Goal: Communication & Community: Answer question/provide support

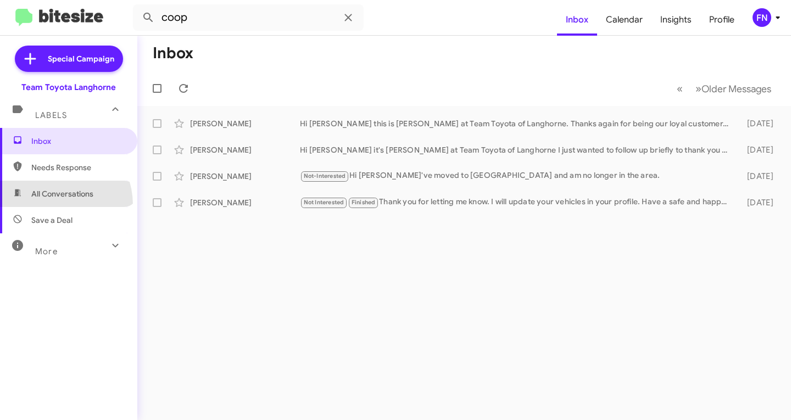
click at [52, 205] on span "All Conversations" at bounding box center [68, 194] width 137 height 26
type input "in:all-conversations"
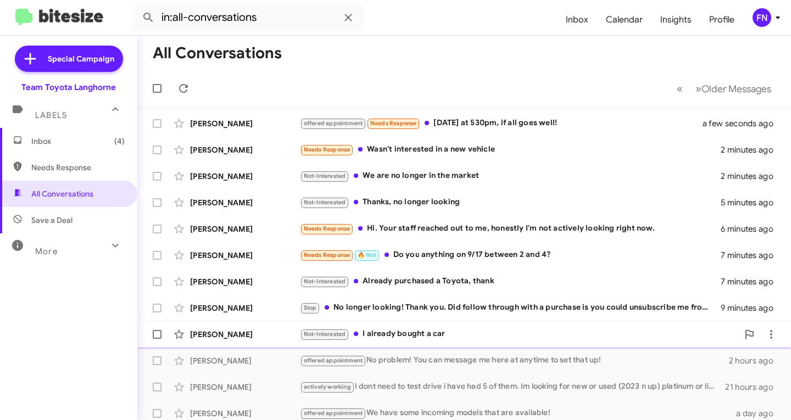
click at [267, 328] on div "[PERSON_NAME] Not-Interested I already bought a car 10 minutes ago" at bounding box center [464, 334] width 636 height 22
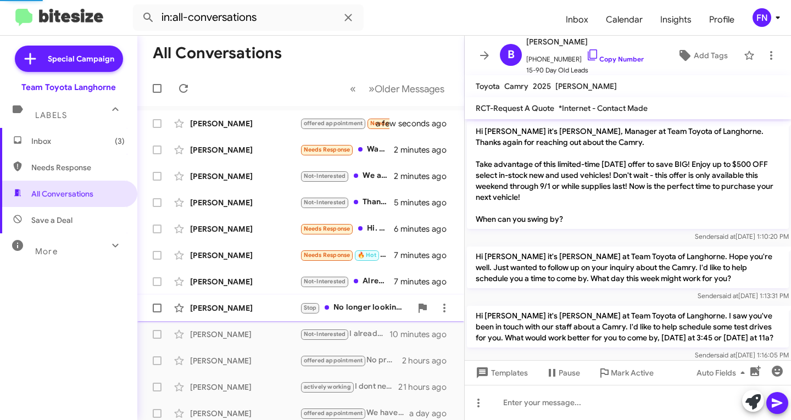
click at [266, 301] on div "[PERSON_NAME] Stop No longer looking! Thank you. Did follow through with a purc…" at bounding box center [300, 308] width 309 height 22
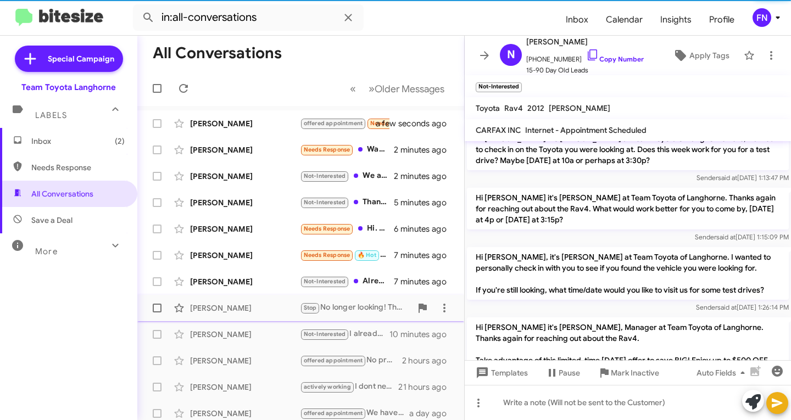
scroll to position [438, 0]
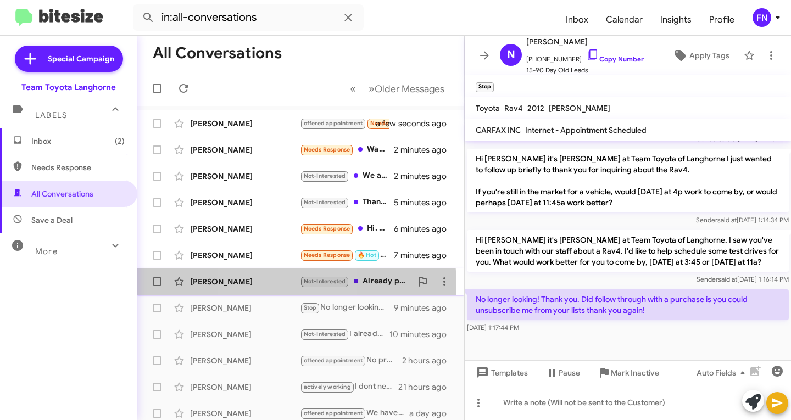
click at [267, 284] on div "[PERSON_NAME]" at bounding box center [245, 281] width 110 height 11
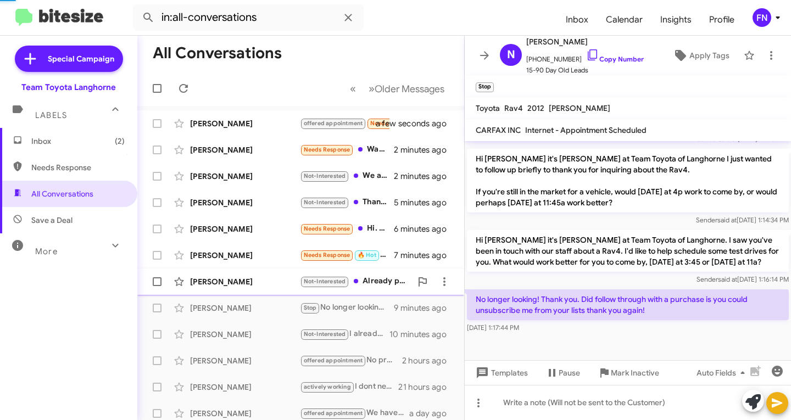
scroll to position [326, 0]
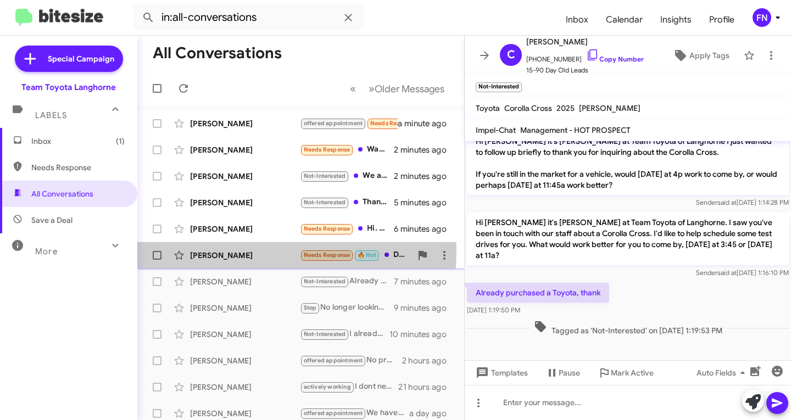
click at [240, 250] on div "[PERSON_NAME]" at bounding box center [245, 255] width 110 height 11
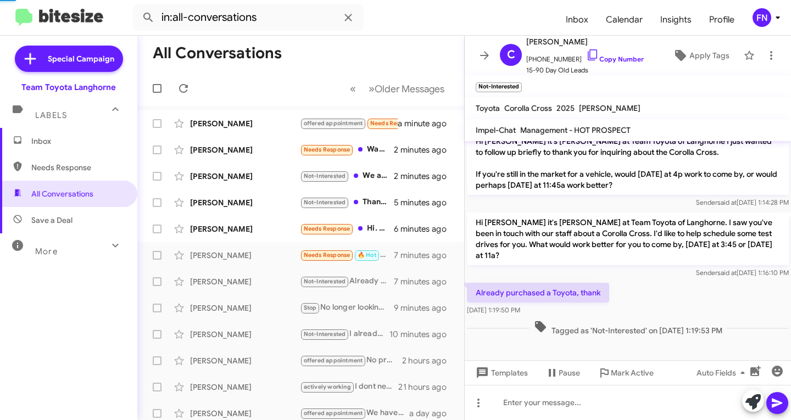
scroll to position [73, 0]
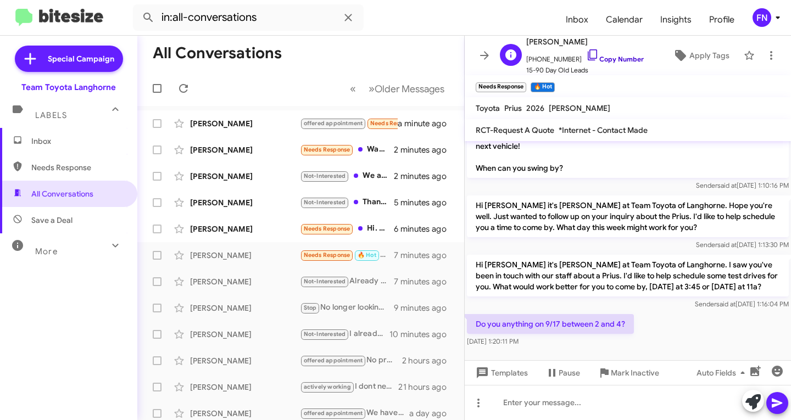
click at [624, 56] on link "Copy Number" at bounding box center [615, 59] width 58 height 8
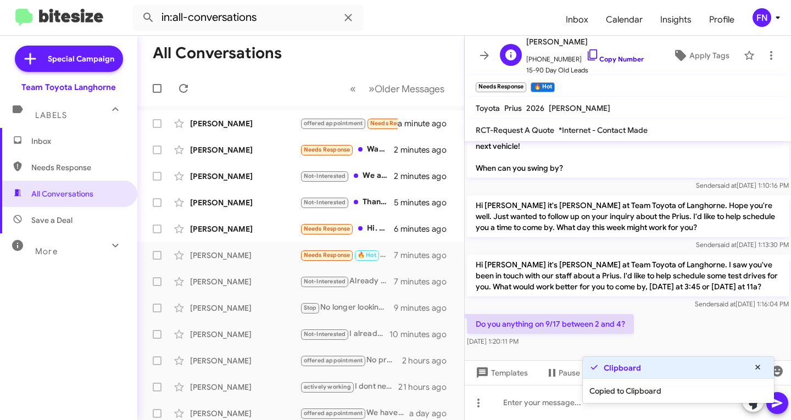
click at [624, 57] on link "Copy Number" at bounding box center [615, 59] width 58 height 8
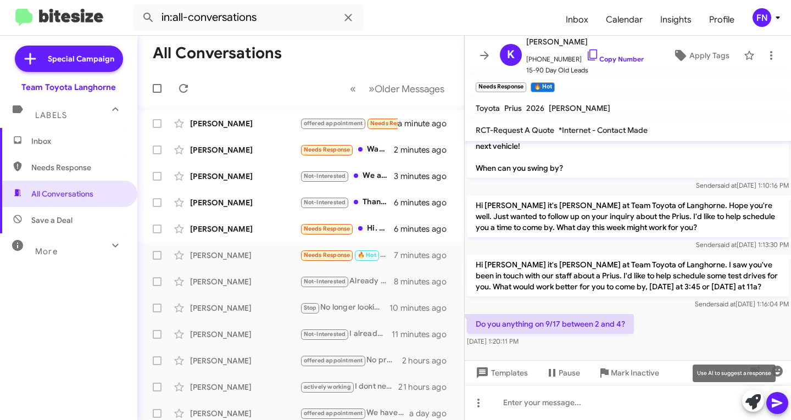
click at [753, 398] on icon at bounding box center [752, 401] width 15 height 15
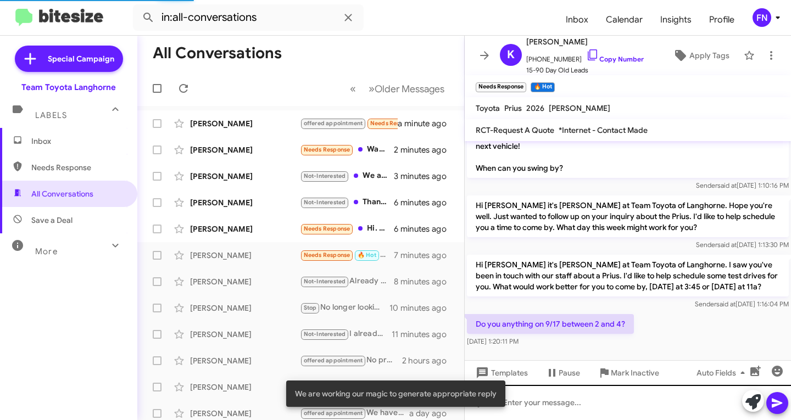
scroll to position [181, 0]
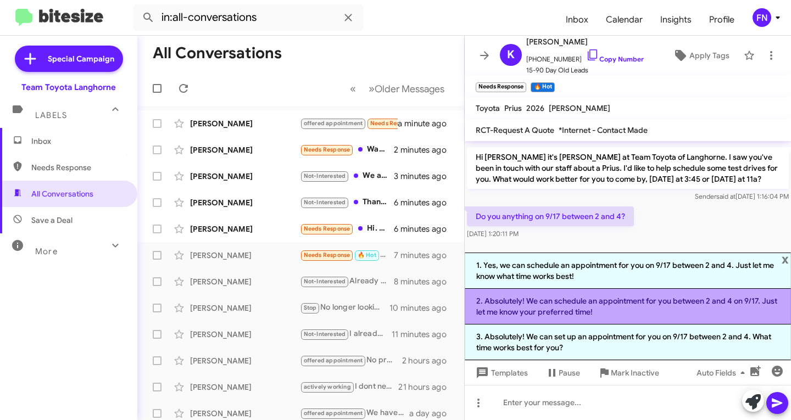
click at [556, 303] on li "2. Absolutely! We can schedule an appointment for you between 2 and 4 on 9/17. …" at bounding box center [628, 307] width 326 height 36
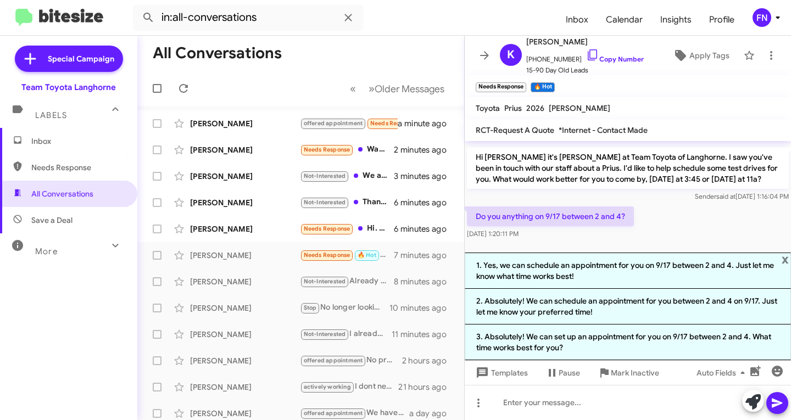
scroll to position [84, 0]
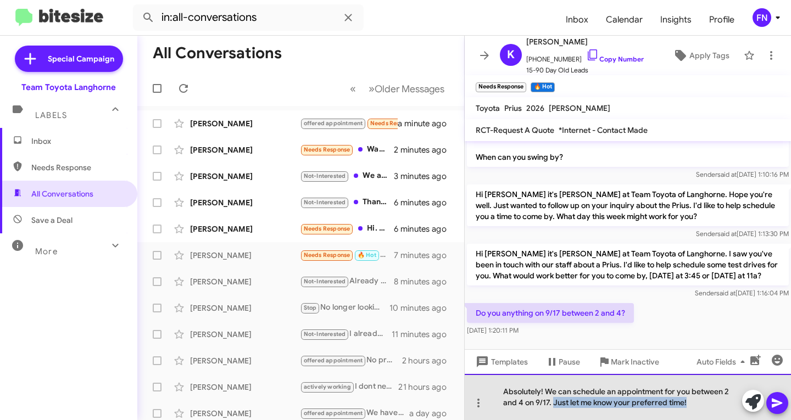
drag, startPoint x: 707, startPoint y: 400, endPoint x: 553, endPoint y: 405, distance: 153.8
click at [553, 405] on div "Absolutely! We can schedule an appointment for you between 2 and 4 on 9/17. Jus…" at bounding box center [628, 397] width 326 height 46
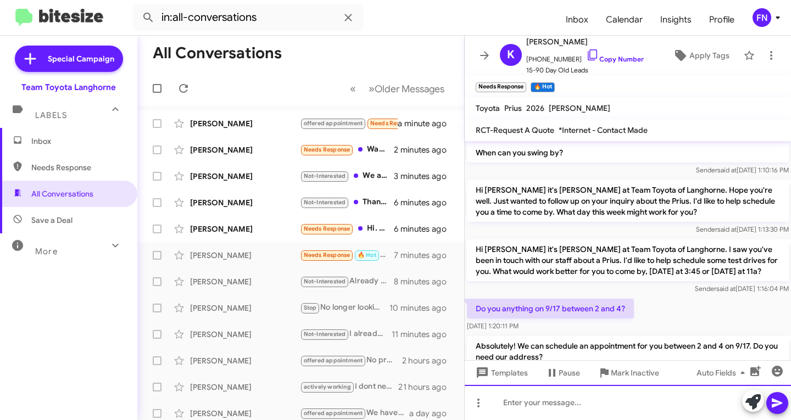
scroll to position [124, 0]
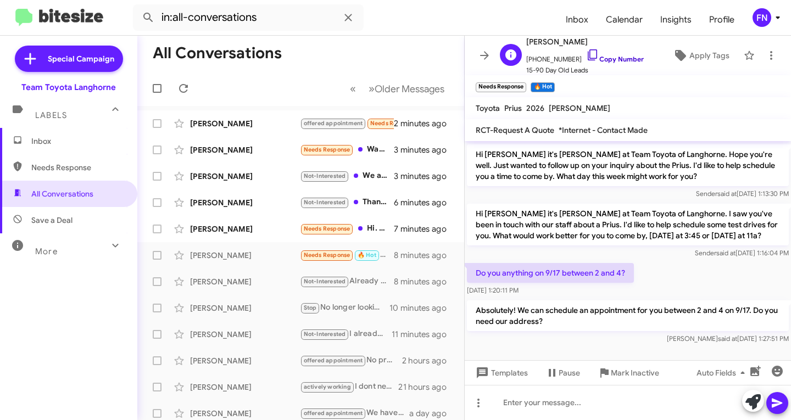
click at [586, 55] on link "Copy Number" at bounding box center [615, 59] width 58 height 8
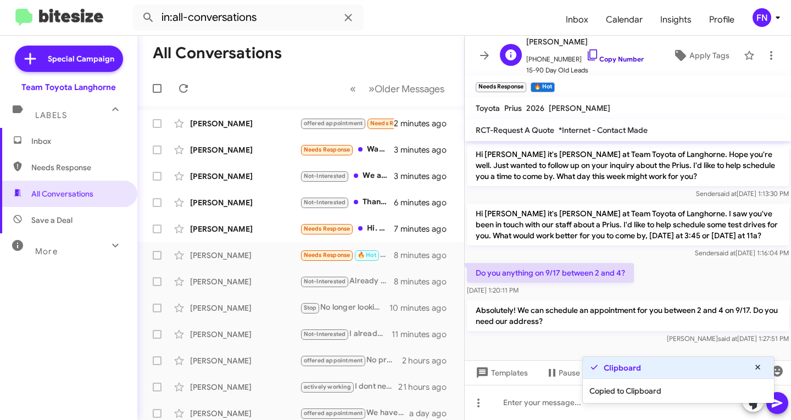
click at [586, 55] on link "Copy Number" at bounding box center [615, 59] width 58 height 8
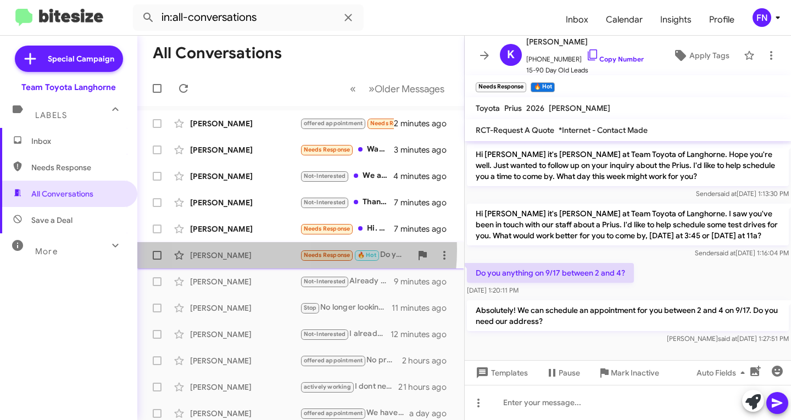
click at [245, 249] on div "[PERSON_NAME] Needs Response 🔥 Hot Do you anything on 9/17 between 2 and 4? 8 m…" at bounding box center [300, 255] width 309 height 22
click at [254, 236] on div "[PERSON_NAME] Needs Response Hi. Your staff reached out to me, honestly I'm not…" at bounding box center [300, 229] width 309 height 22
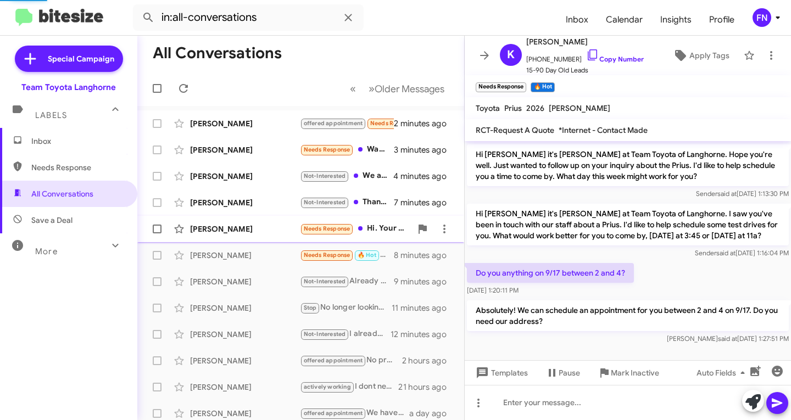
scroll to position [95, 0]
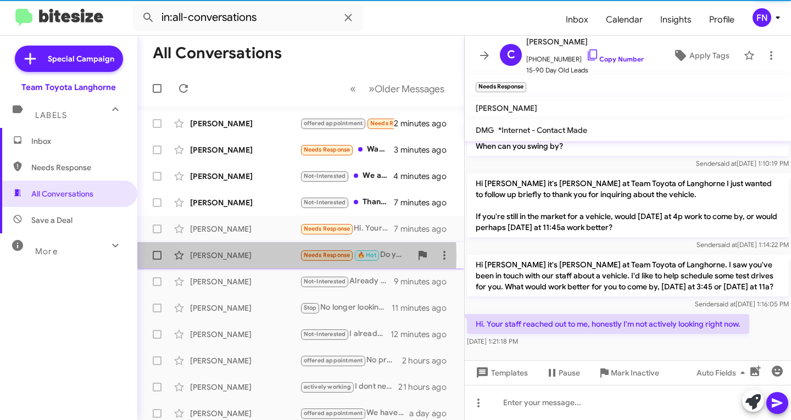
click at [247, 256] on div "[PERSON_NAME]" at bounding box center [245, 255] width 110 height 11
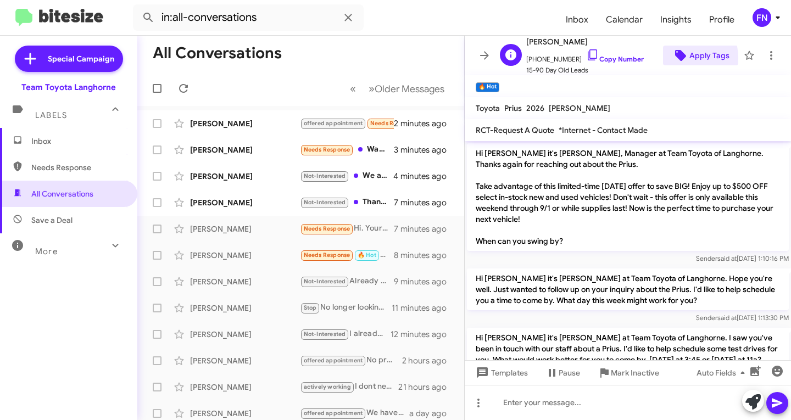
click at [675, 58] on icon at bounding box center [680, 55] width 11 height 11
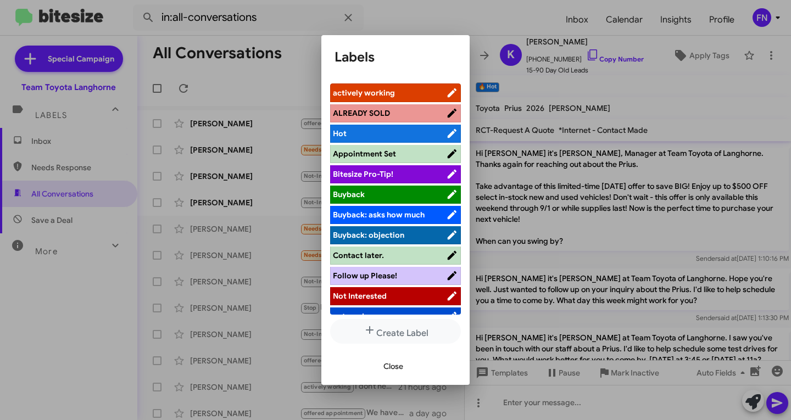
click at [404, 94] on span "actively working" at bounding box center [389, 92] width 113 height 11
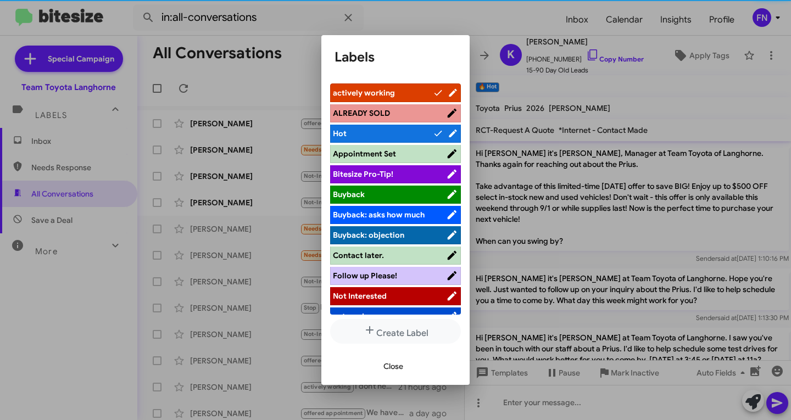
click at [390, 372] on span "Close" at bounding box center [393, 366] width 20 height 20
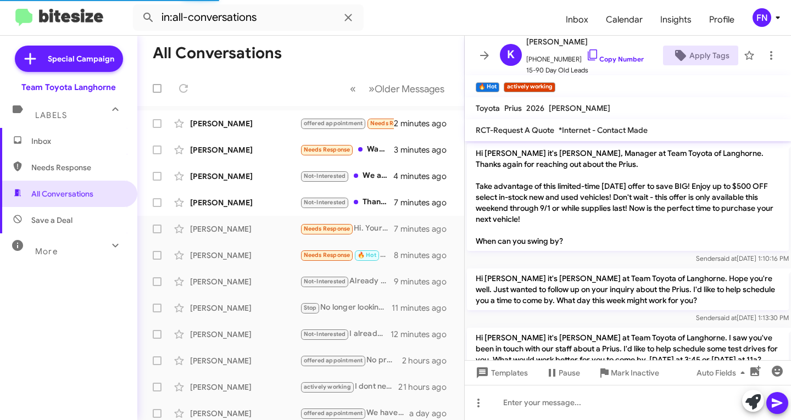
click at [500, 84] on span "×" at bounding box center [496, 81] width 7 height 13
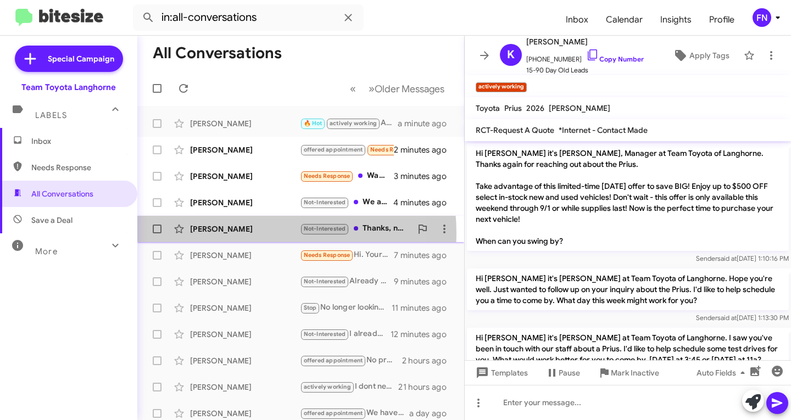
click at [232, 234] on div "[PERSON_NAME]" at bounding box center [245, 228] width 110 height 11
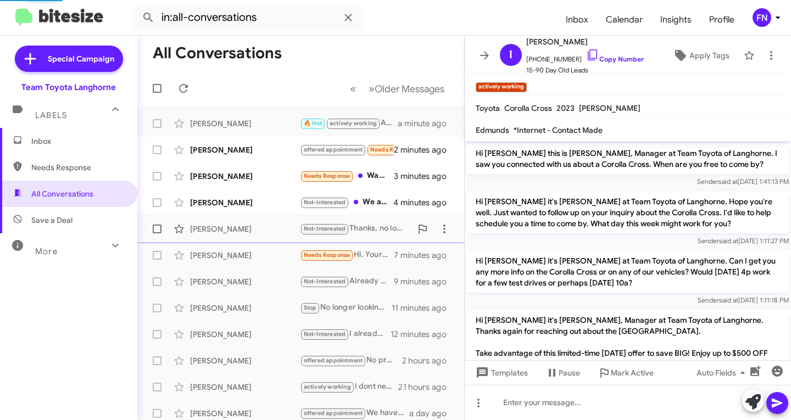
scroll to position [366, 0]
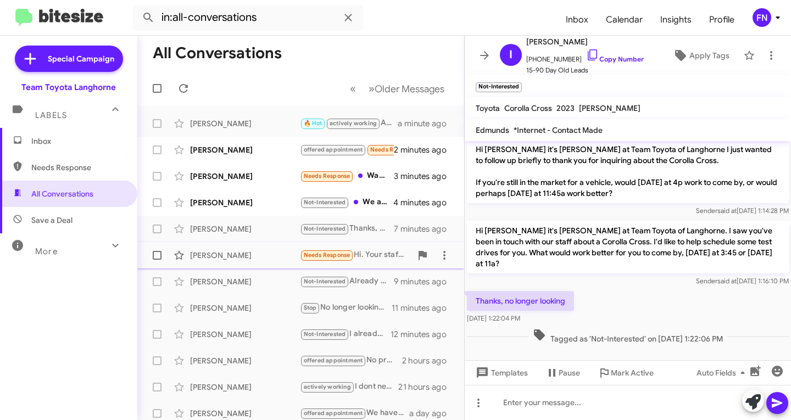
click at [240, 254] on div "[PERSON_NAME]" at bounding box center [245, 255] width 110 height 11
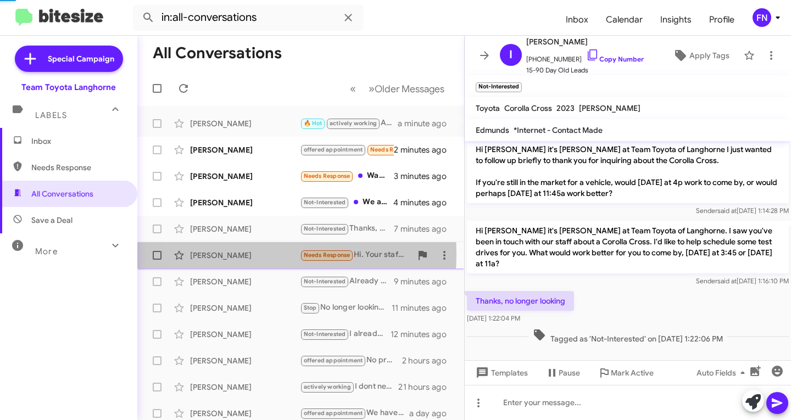
scroll to position [95, 0]
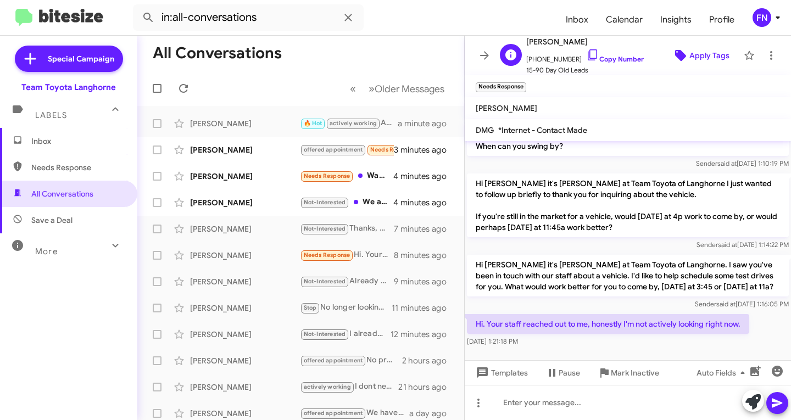
click at [719, 53] on span "Apply Tags" at bounding box center [709, 56] width 40 height 20
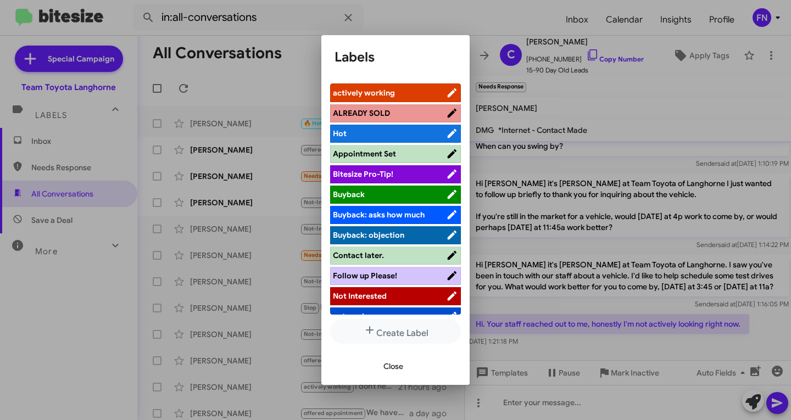
click at [407, 293] on span "Not Interested" at bounding box center [389, 295] width 113 height 11
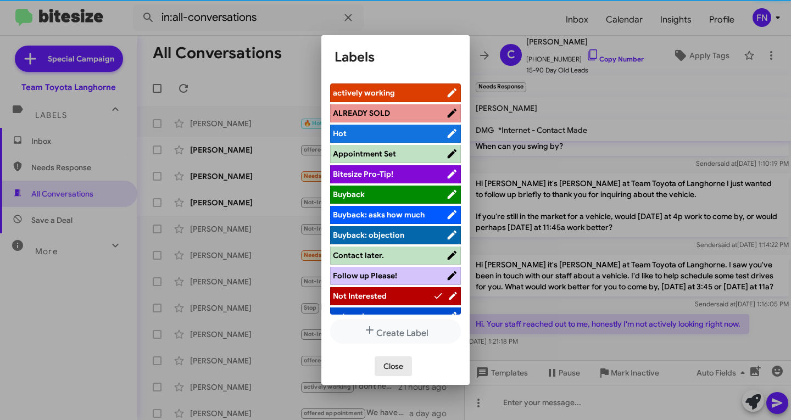
click at [398, 371] on span "Close" at bounding box center [393, 366] width 20 height 20
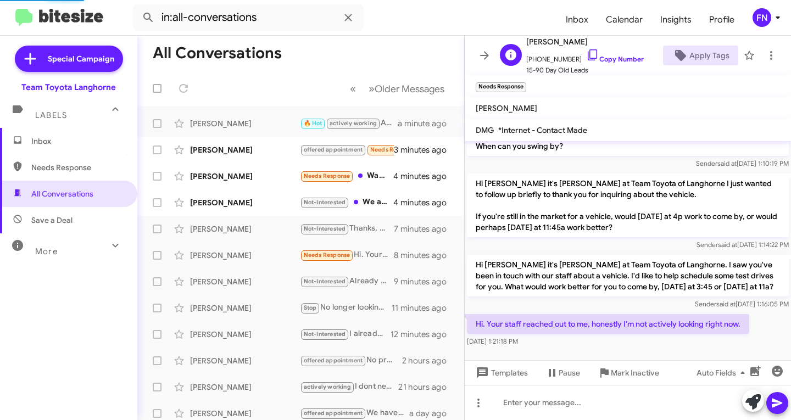
click at [616, 65] on span "15-90 Day Old Leads" at bounding box center [585, 70] width 118 height 11
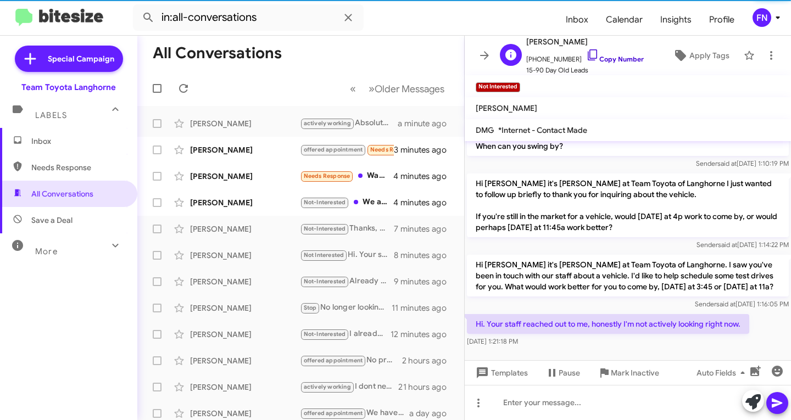
click at [616, 60] on link "Copy Number" at bounding box center [615, 59] width 58 height 8
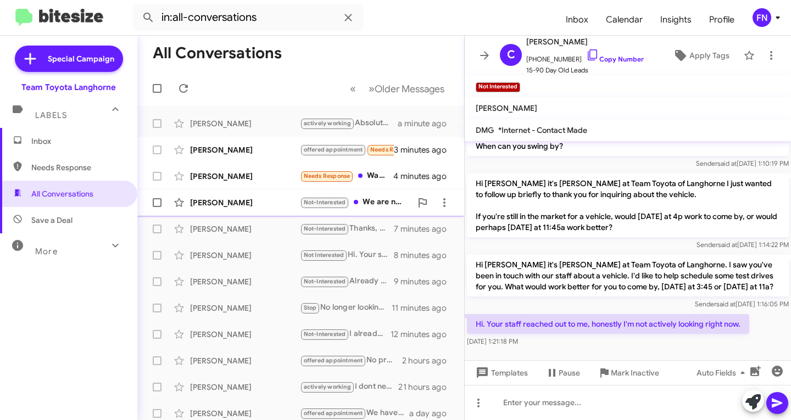
click at [249, 197] on div "[PERSON_NAME] Not-Interested We are no longer in the market 4 minutes ago" at bounding box center [300, 203] width 309 height 22
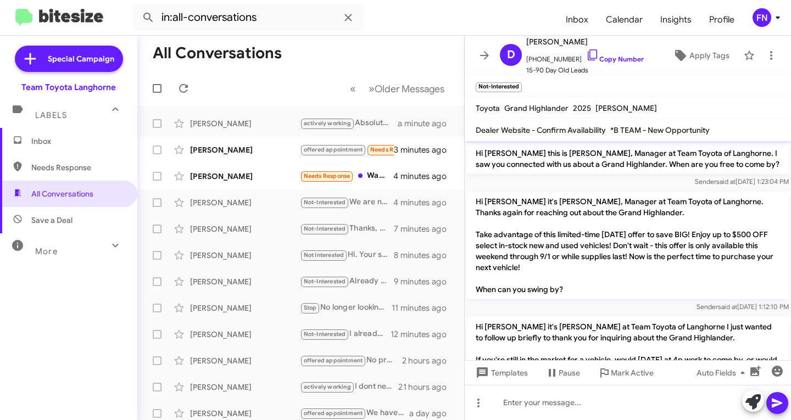
scroll to position [180, 0]
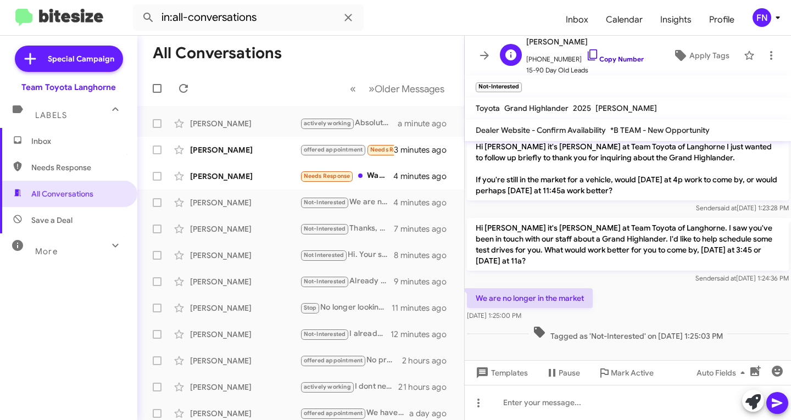
click at [611, 57] on link "Copy Number" at bounding box center [615, 59] width 58 height 8
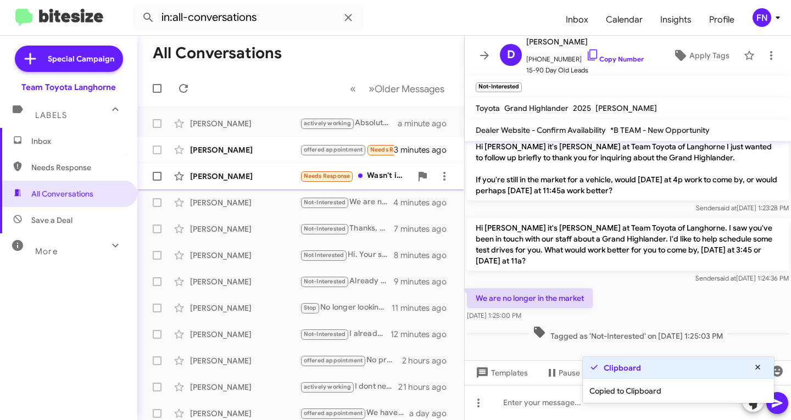
click at [255, 177] on div "[PERSON_NAME]" at bounding box center [245, 176] width 110 height 11
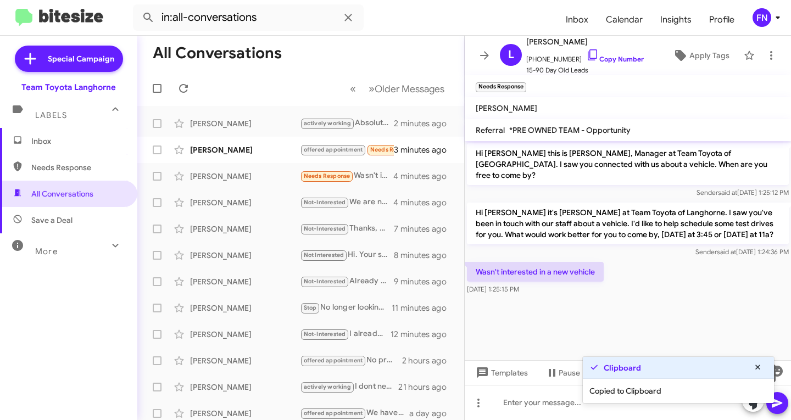
click at [752, 409] on icon at bounding box center [752, 401] width 15 height 15
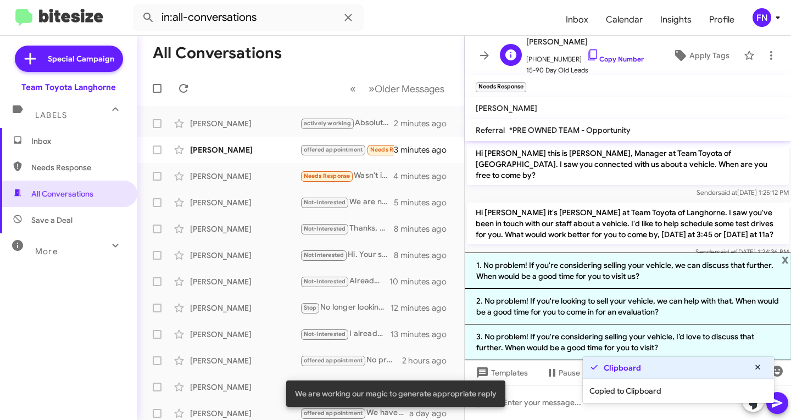
click at [595, 54] on span "[PHONE_NUMBER] Copy Number" at bounding box center [585, 56] width 118 height 16
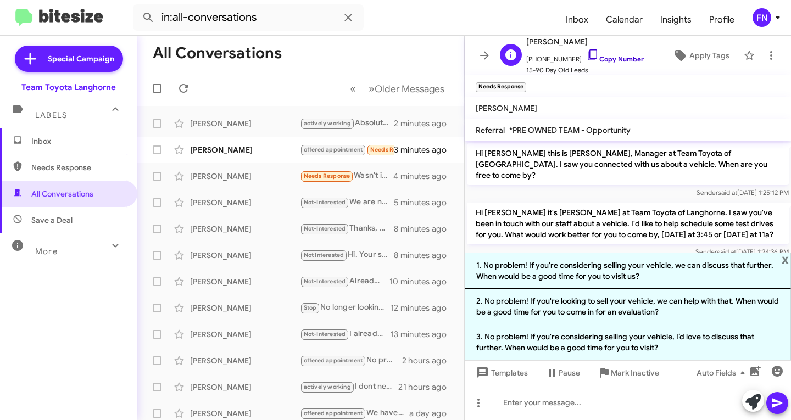
click at [591, 58] on link "Copy Number" at bounding box center [615, 59] width 58 height 8
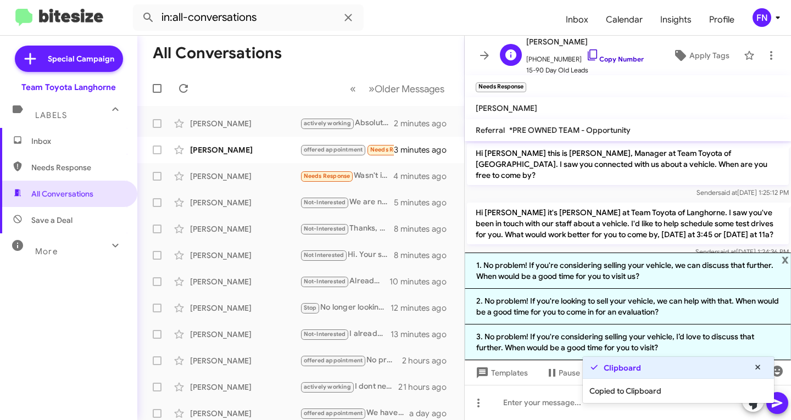
click at [591, 56] on link "Copy Number" at bounding box center [615, 59] width 58 height 8
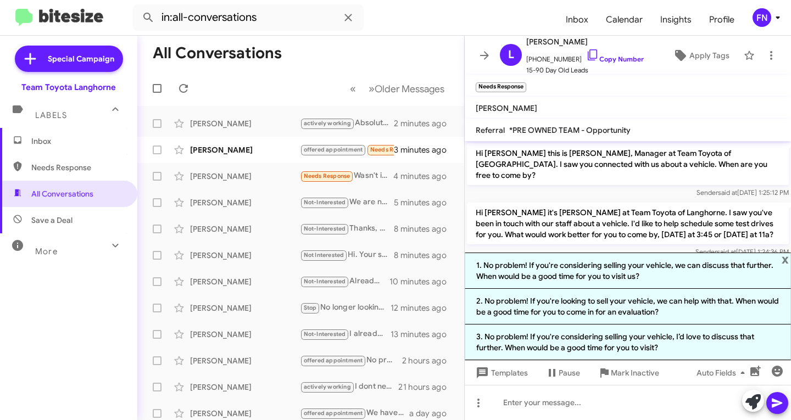
click at [551, 203] on p "Hi [PERSON_NAME] it's [PERSON_NAME] at Team Toyota of Langhorne. I saw you've b…" at bounding box center [628, 224] width 322 height 42
click at [788, 257] on span "x" at bounding box center [784, 259] width 7 height 13
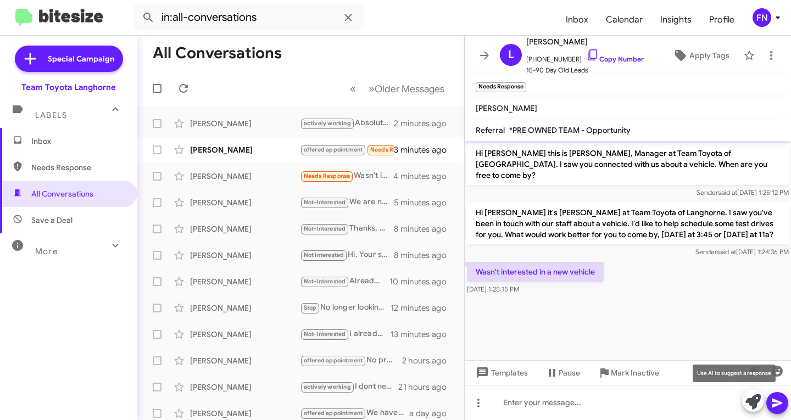
click at [743, 399] on button at bounding box center [753, 401] width 22 height 22
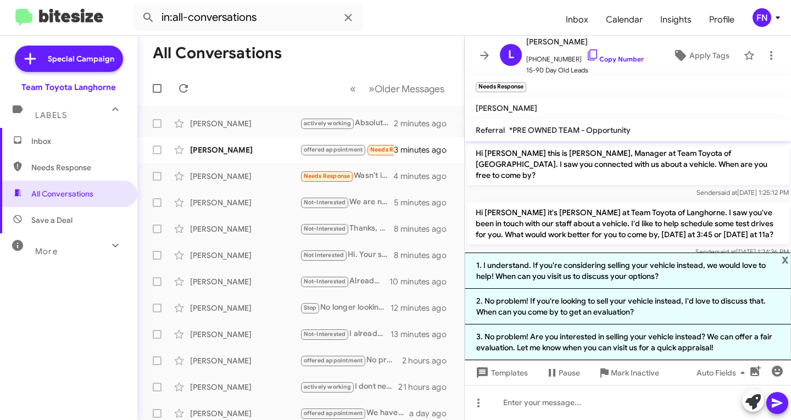
click at [518, 156] on p "Hi [PERSON_NAME] this is [PERSON_NAME], Manager at Team Toyota of [GEOGRAPHIC_D…" at bounding box center [628, 164] width 322 height 42
click at [681, 49] on span "Apply Tags" at bounding box center [701, 56] width 58 height 20
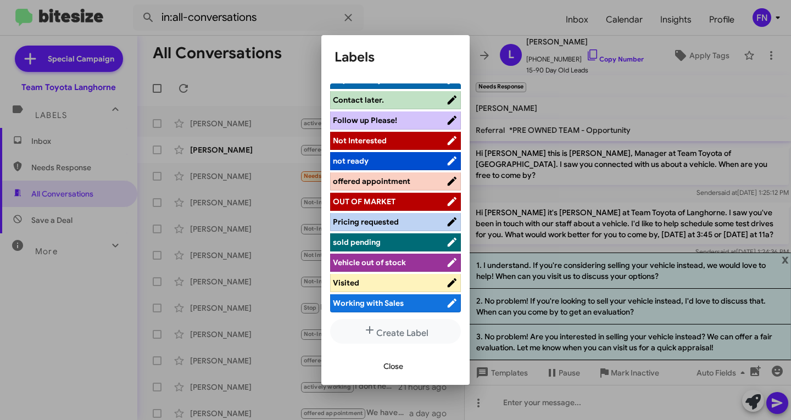
click at [372, 141] on span "Not Interested" at bounding box center [360, 141] width 54 height 10
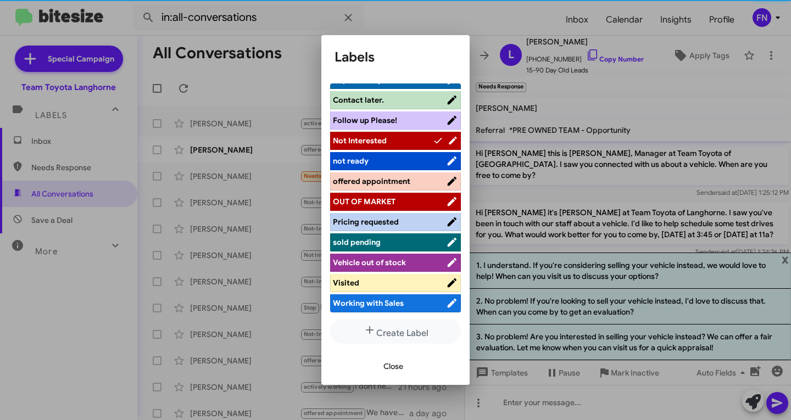
click at [402, 366] on span "Close" at bounding box center [393, 366] width 20 height 20
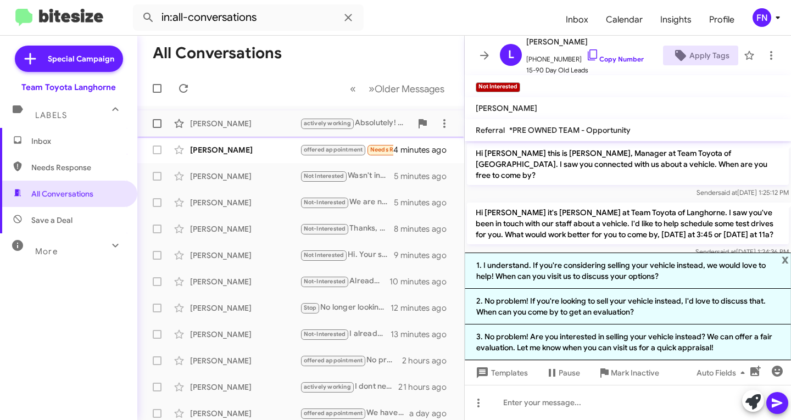
click at [257, 136] on span "[PERSON_NAME] actively working Absolutely! We can schedule an appointment for y…" at bounding box center [300, 123] width 327 height 26
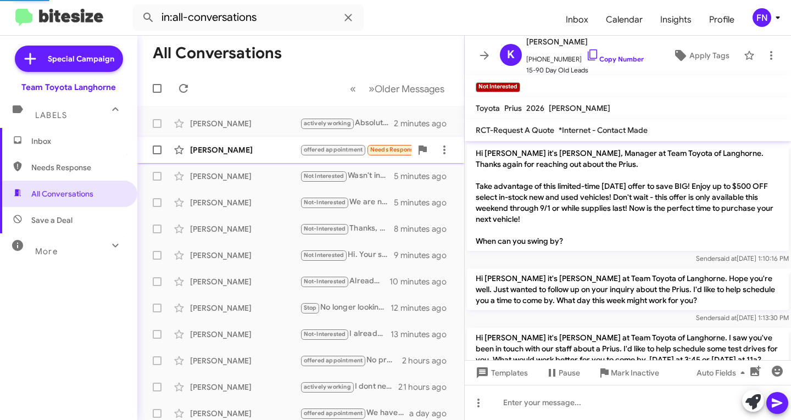
scroll to position [170, 0]
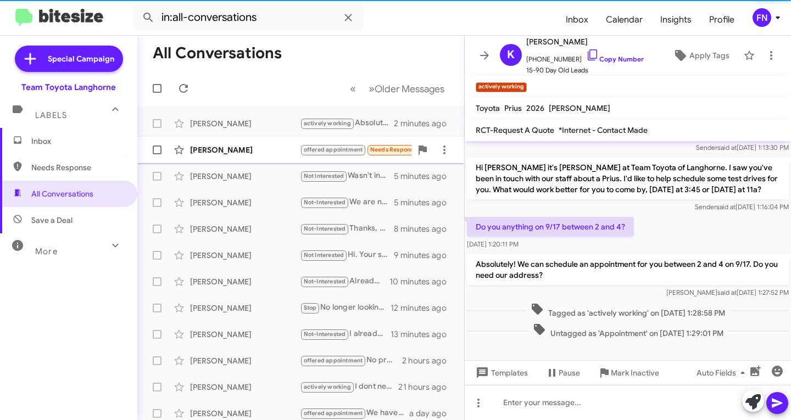
click at [251, 148] on div "[PERSON_NAME]" at bounding box center [245, 149] width 110 height 11
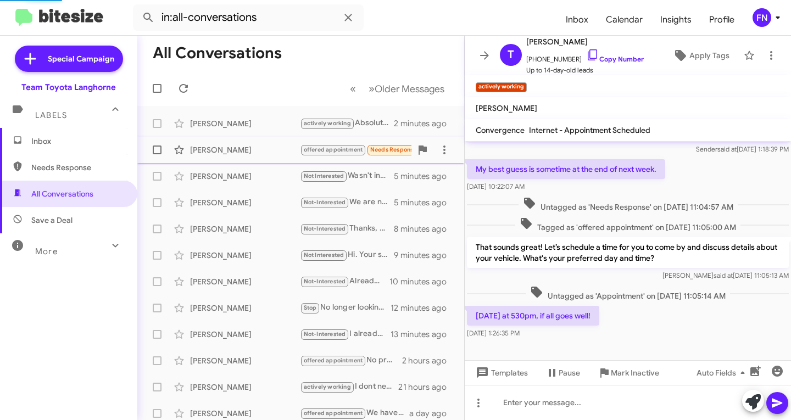
scroll to position [32, 0]
click at [623, 54] on span "[PHONE_NUMBER] Copy Number" at bounding box center [585, 56] width 118 height 16
click at [586, 55] on icon at bounding box center [592, 54] width 13 height 13
copy link "Number"
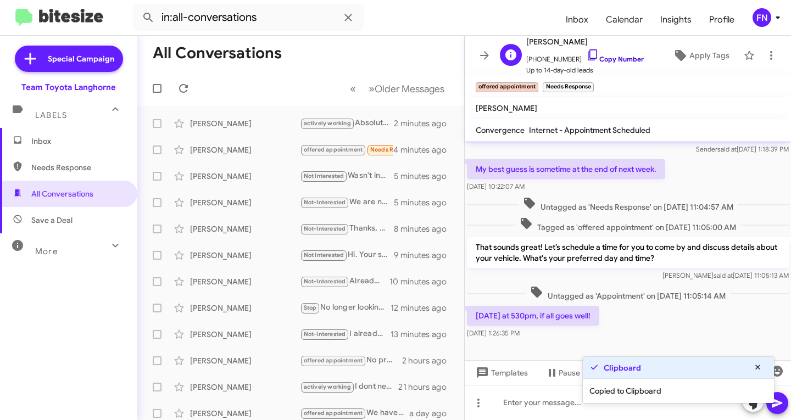
click at [586, 55] on icon at bounding box center [592, 54] width 13 height 13
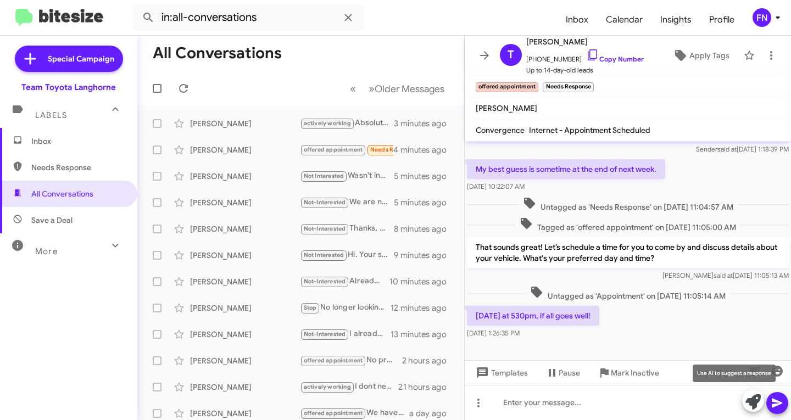
click at [747, 395] on icon at bounding box center [752, 401] width 15 height 15
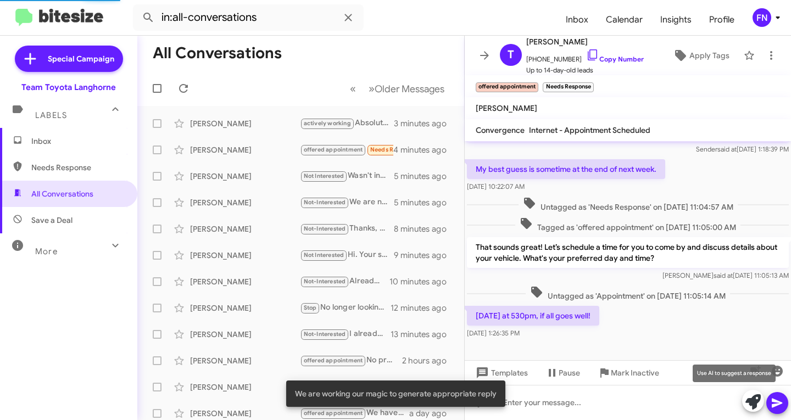
scroll to position [140, 0]
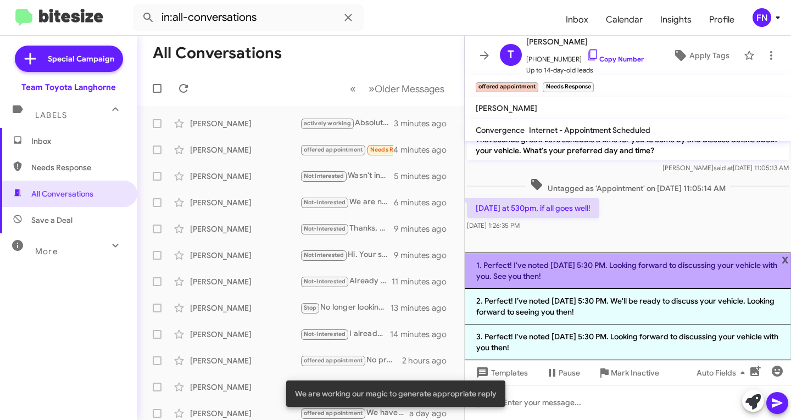
click at [619, 279] on li "1. Perfect! I've noted [DATE] 5:30 PM. Looking forward to discussing your vehic…" at bounding box center [628, 271] width 326 height 36
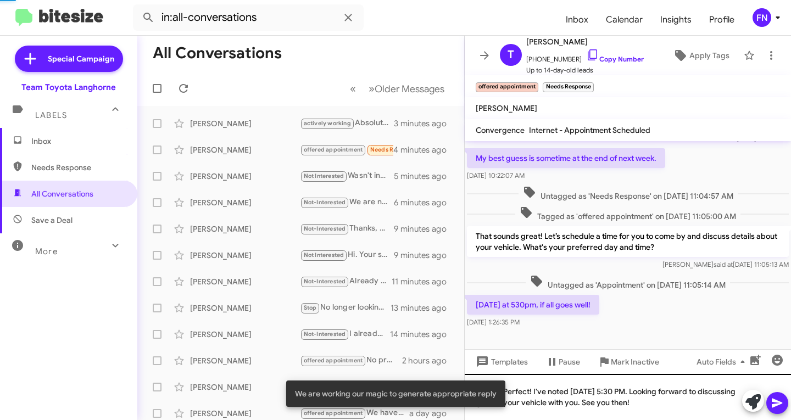
scroll to position [43, 0]
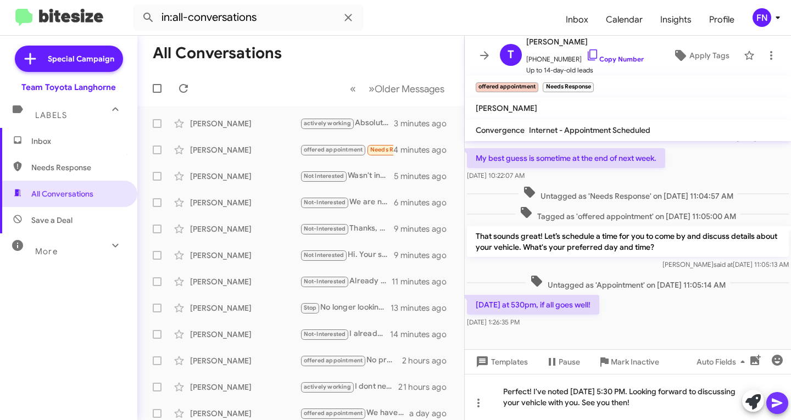
click at [779, 402] on icon at bounding box center [777, 403] width 10 height 9
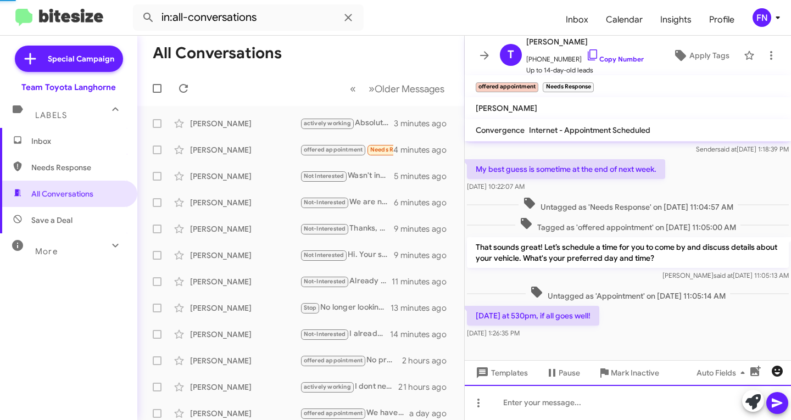
scroll to position [83, 0]
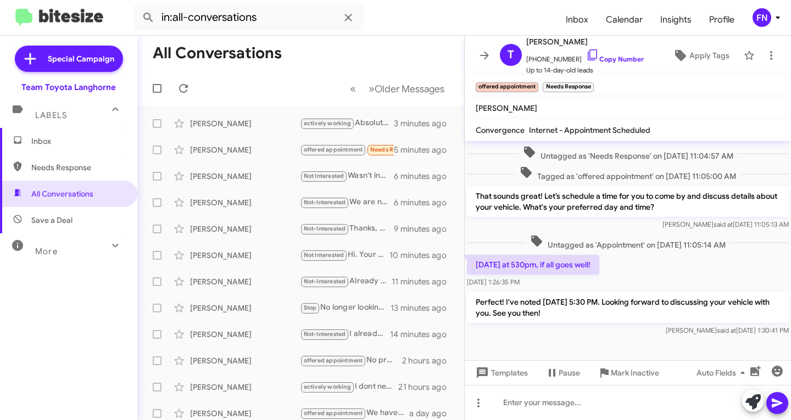
click at [55, 138] on span "Inbox" at bounding box center [77, 141] width 93 height 11
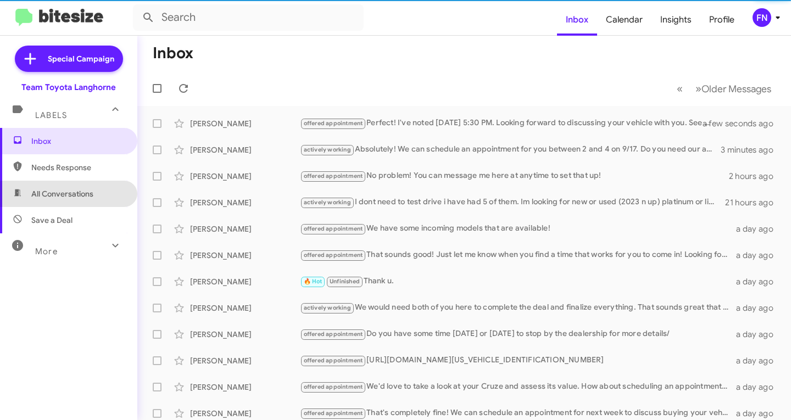
click at [93, 195] on span "All Conversations" at bounding box center [62, 193] width 62 height 11
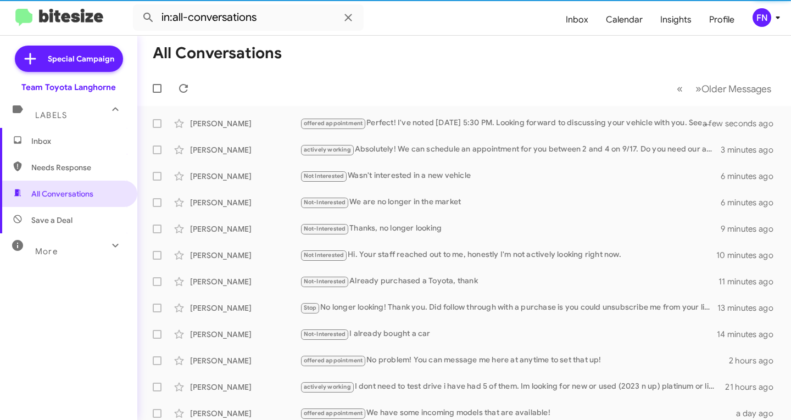
click at [86, 171] on span "Needs Response" at bounding box center [77, 167] width 93 height 11
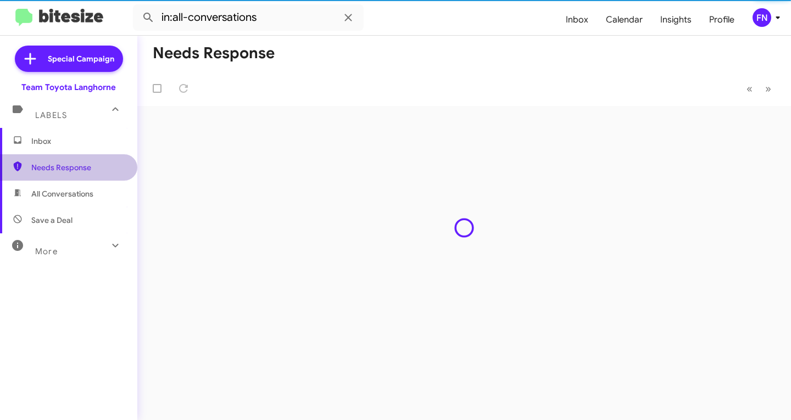
type input "in:needs-response"
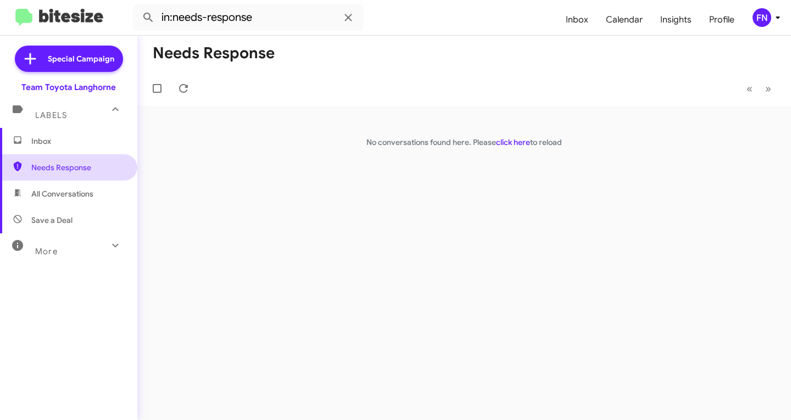
click at [80, 155] on span "Needs Response" at bounding box center [68, 167] width 137 height 26
click at [82, 147] on span "Inbox" at bounding box center [68, 141] width 137 height 26
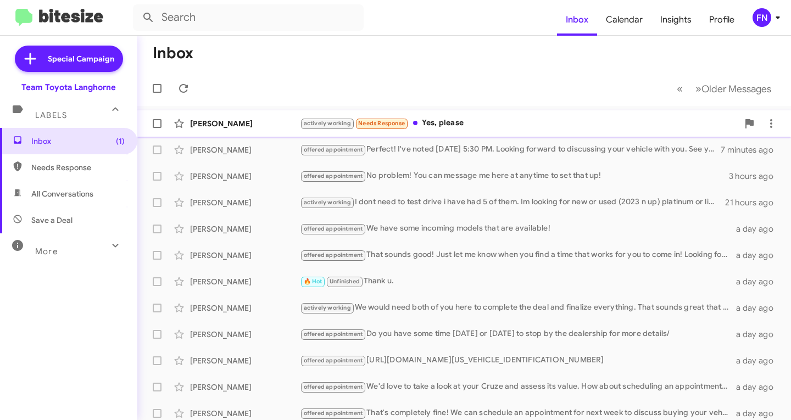
click at [231, 121] on div "[PERSON_NAME]" at bounding box center [245, 123] width 110 height 11
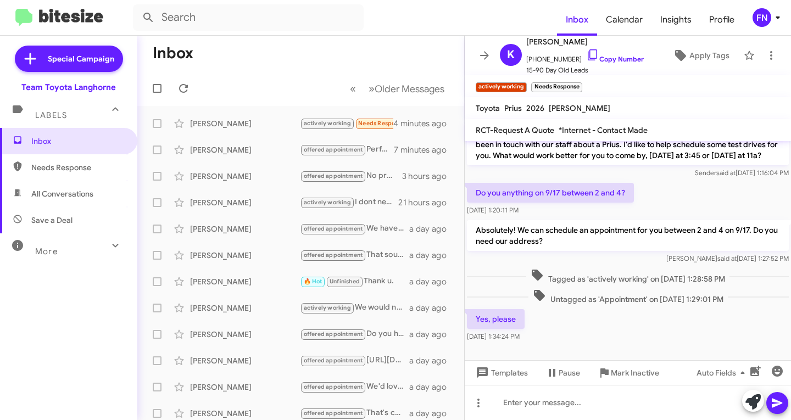
scroll to position [210, 0]
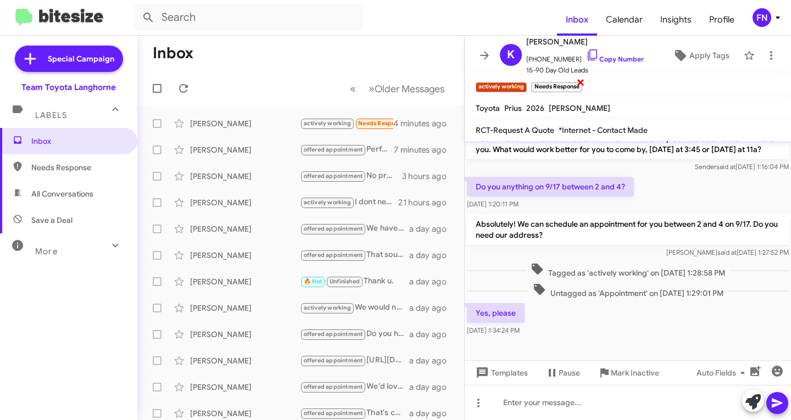
click at [577, 83] on span "×" at bounding box center [580, 81] width 9 height 13
click at [260, 124] on div "[PERSON_NAME]" at bounding box center [245, 123] width 110 height 11
click at [60, 180] on span "Needs Response" at bounding box center [68, 167] width 137 height 26
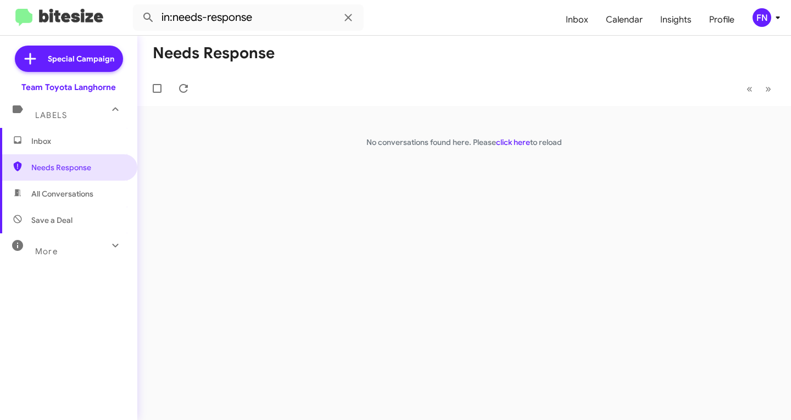
click at [113, 186] on span "All Conversations" at bounding box center [68, 194] width 137 height 26
type input "in:all-conversations"
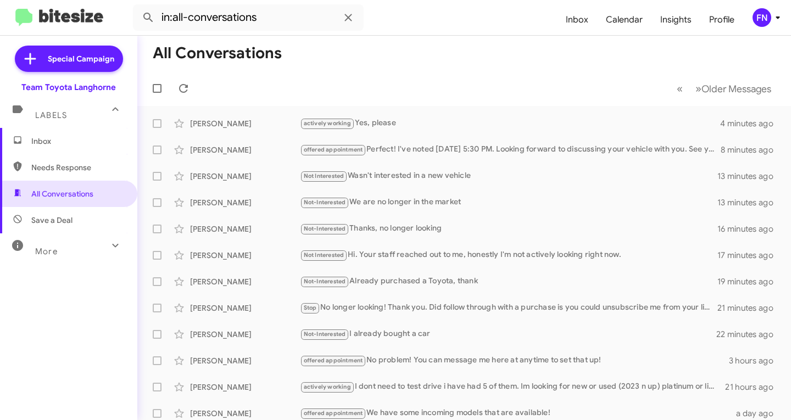
click at [34, 136] on span "Inbox" at bounding box center [77, 141] width 93 height 11
